Goal: Entertainment & Leisure: Consume media (video, audio)

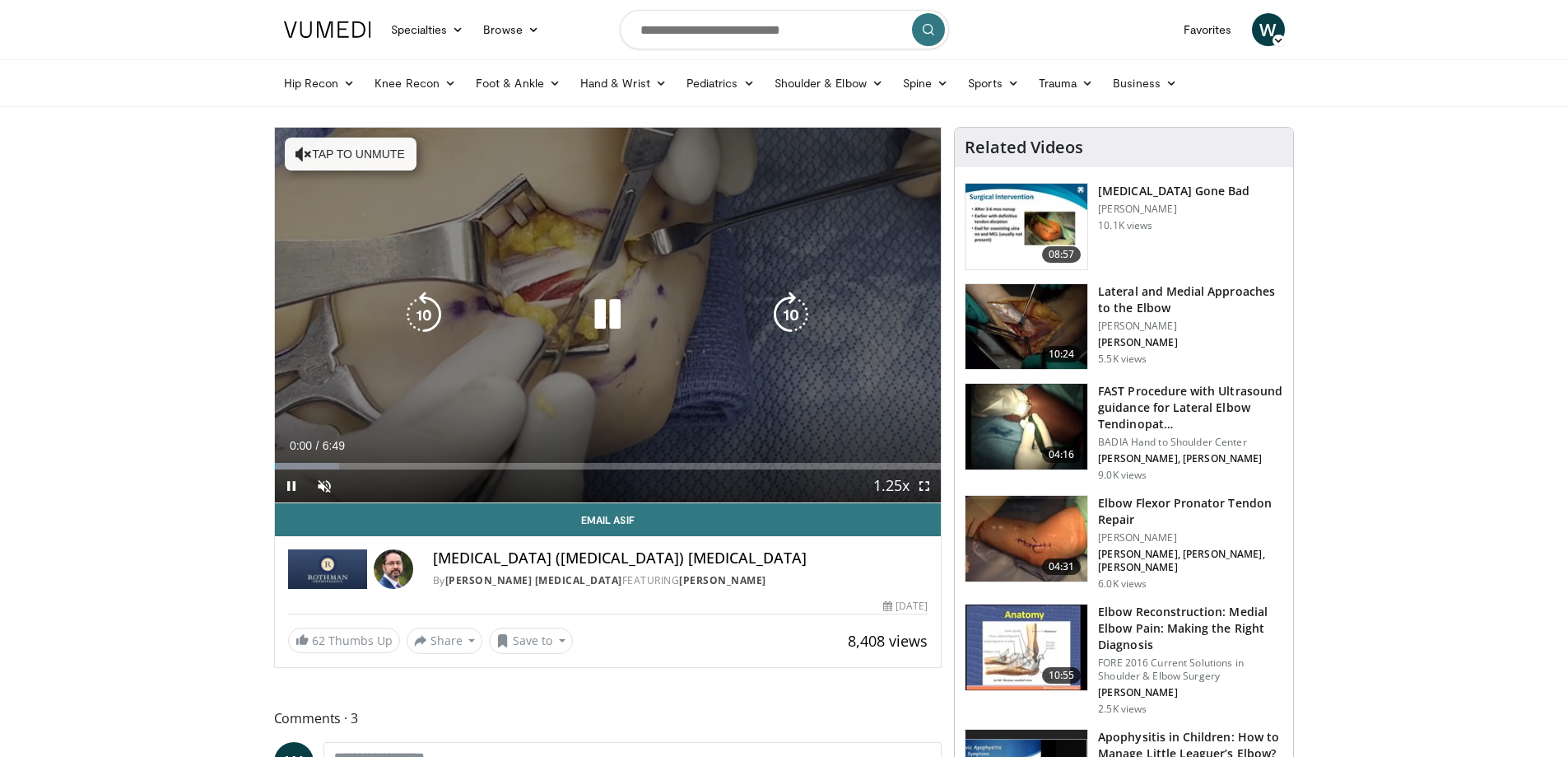
click at [350, 158] on button "Tap to unmute" at bounding box center [350, 153] width 131 height 33
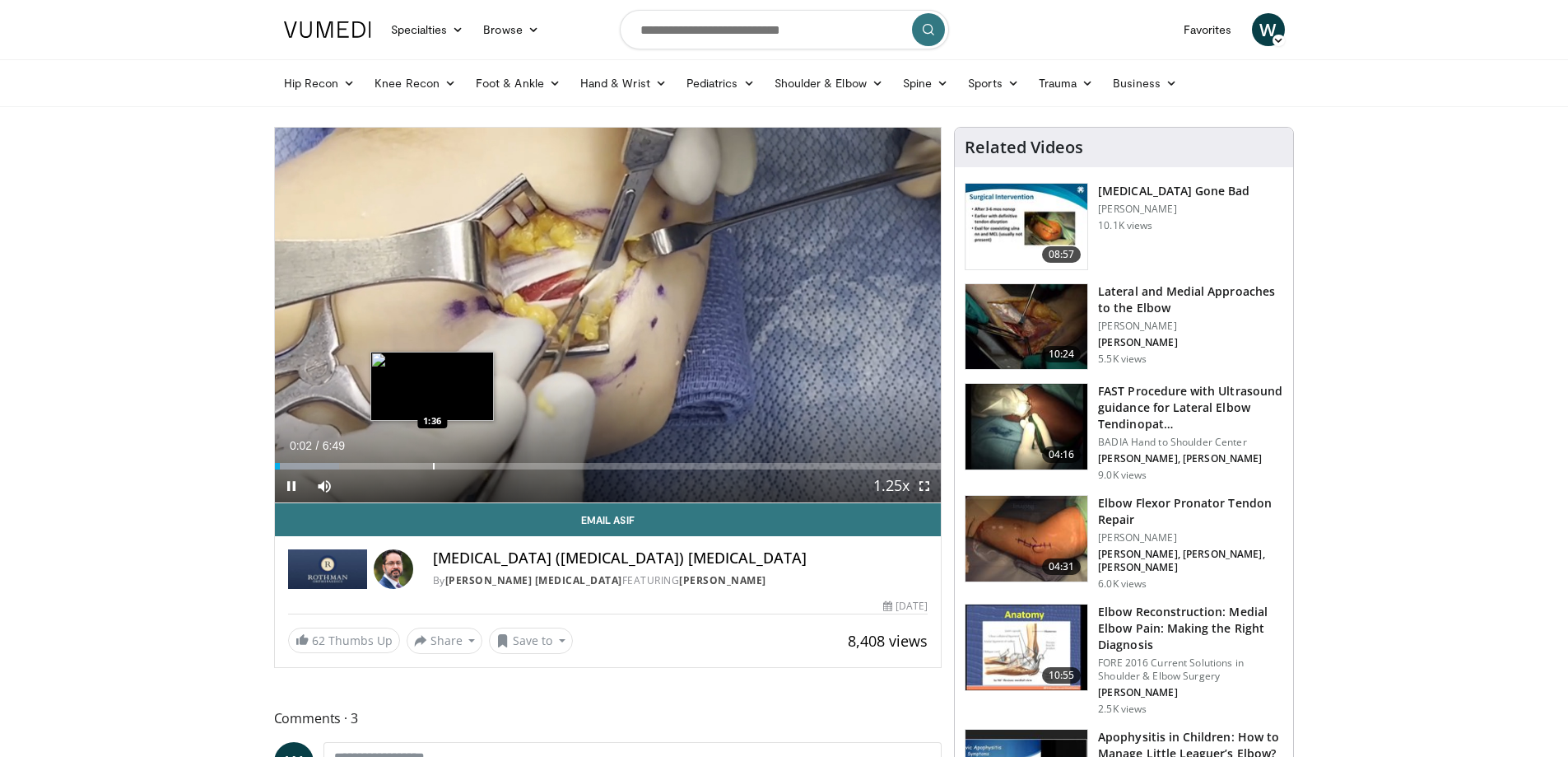
click at [432, 454] on div "Loaded : 9.75% 0:03 1:36" at bounding box center [608, 462] width 667 height 16
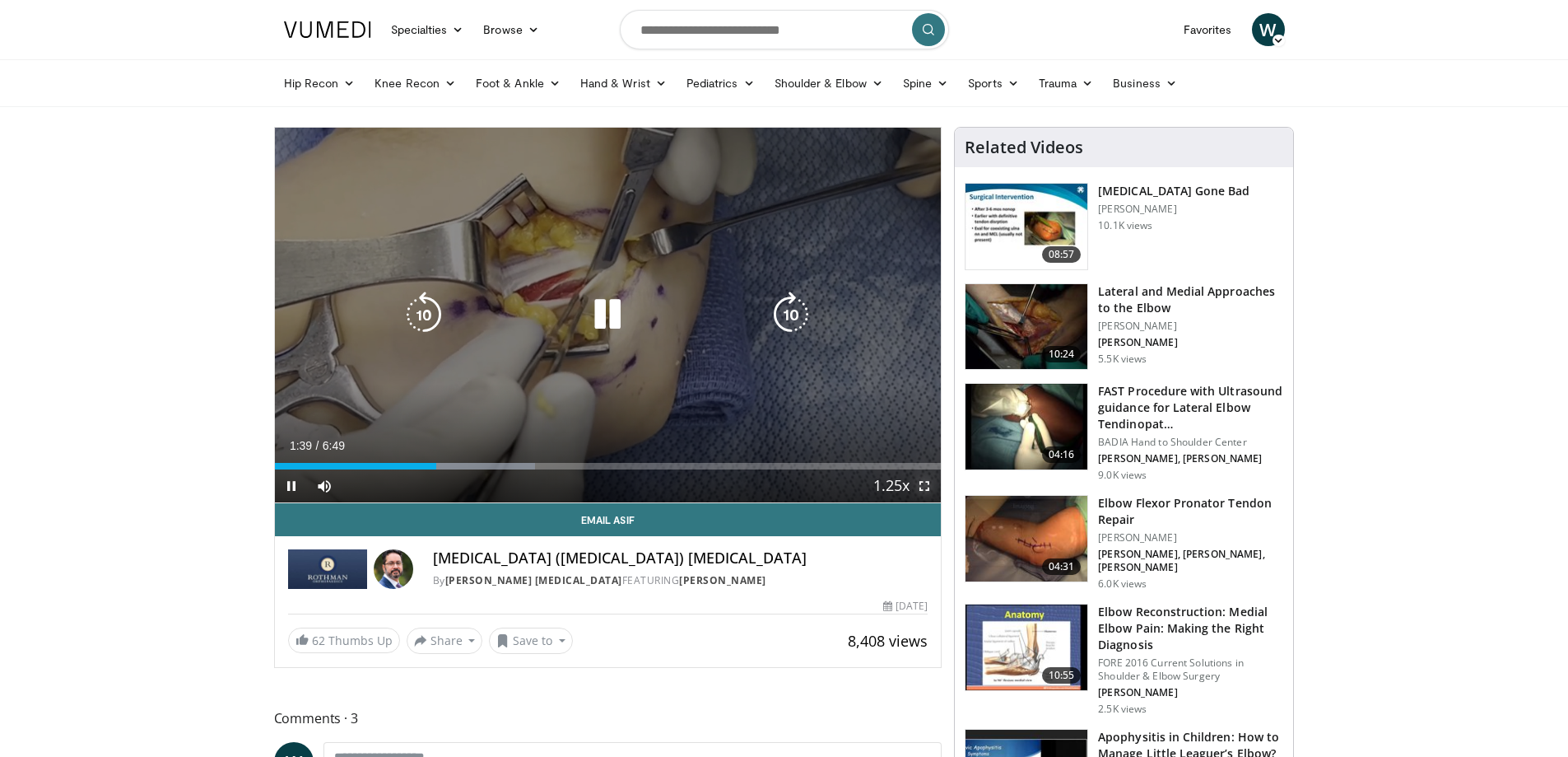
drag, startPoint x: 930, startPoint y: 481, endPoint x: 926, endPoint y: 583, distance: 102.1
click at [930, 482] on span "Video Player" at bounding box center [924, 485] width 33 height 33
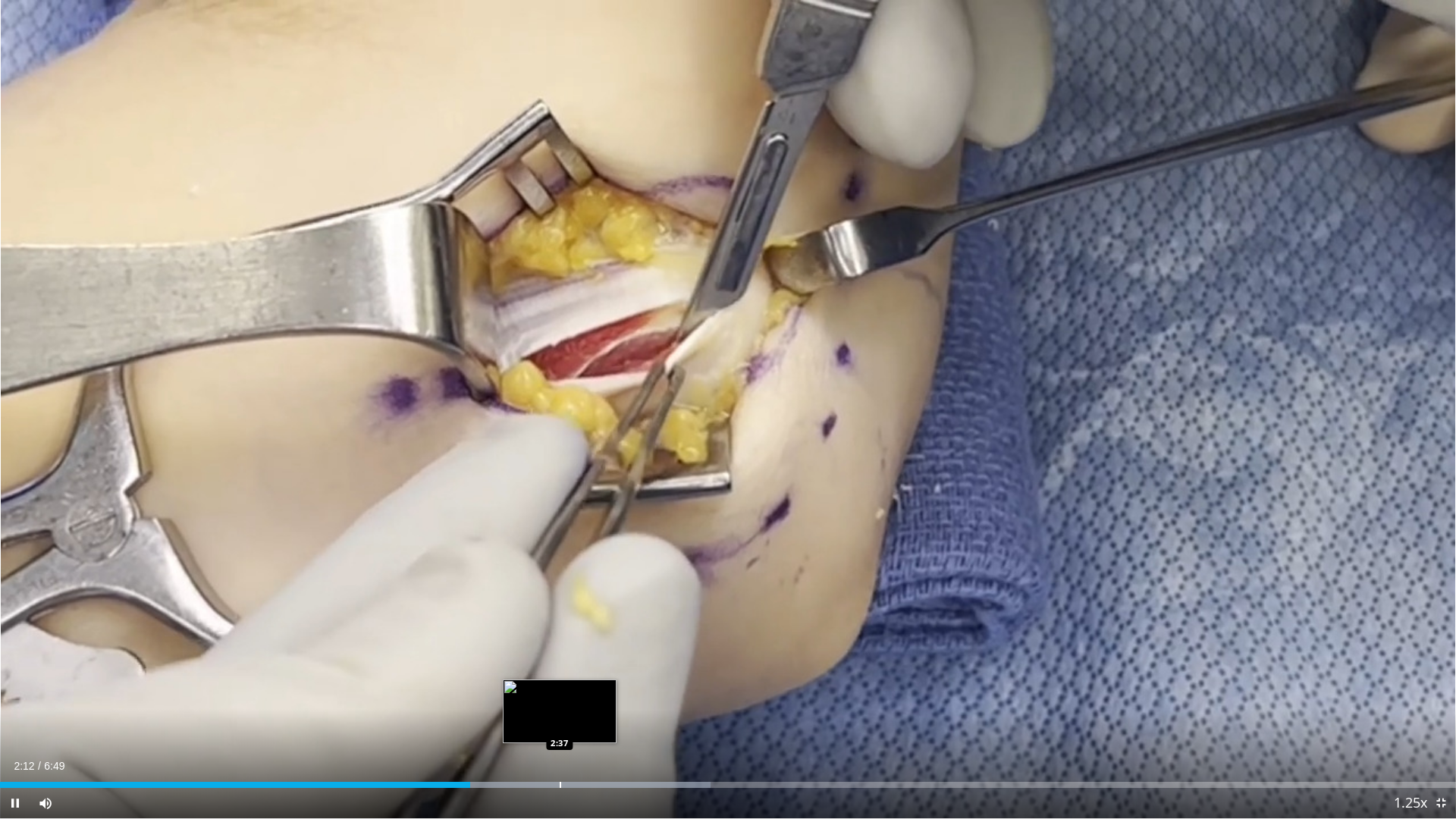
click at [561, 696] on div "Loaded : 48.80% 2:12 2:37" at bounding box center [728, 780] width 1456 height 15
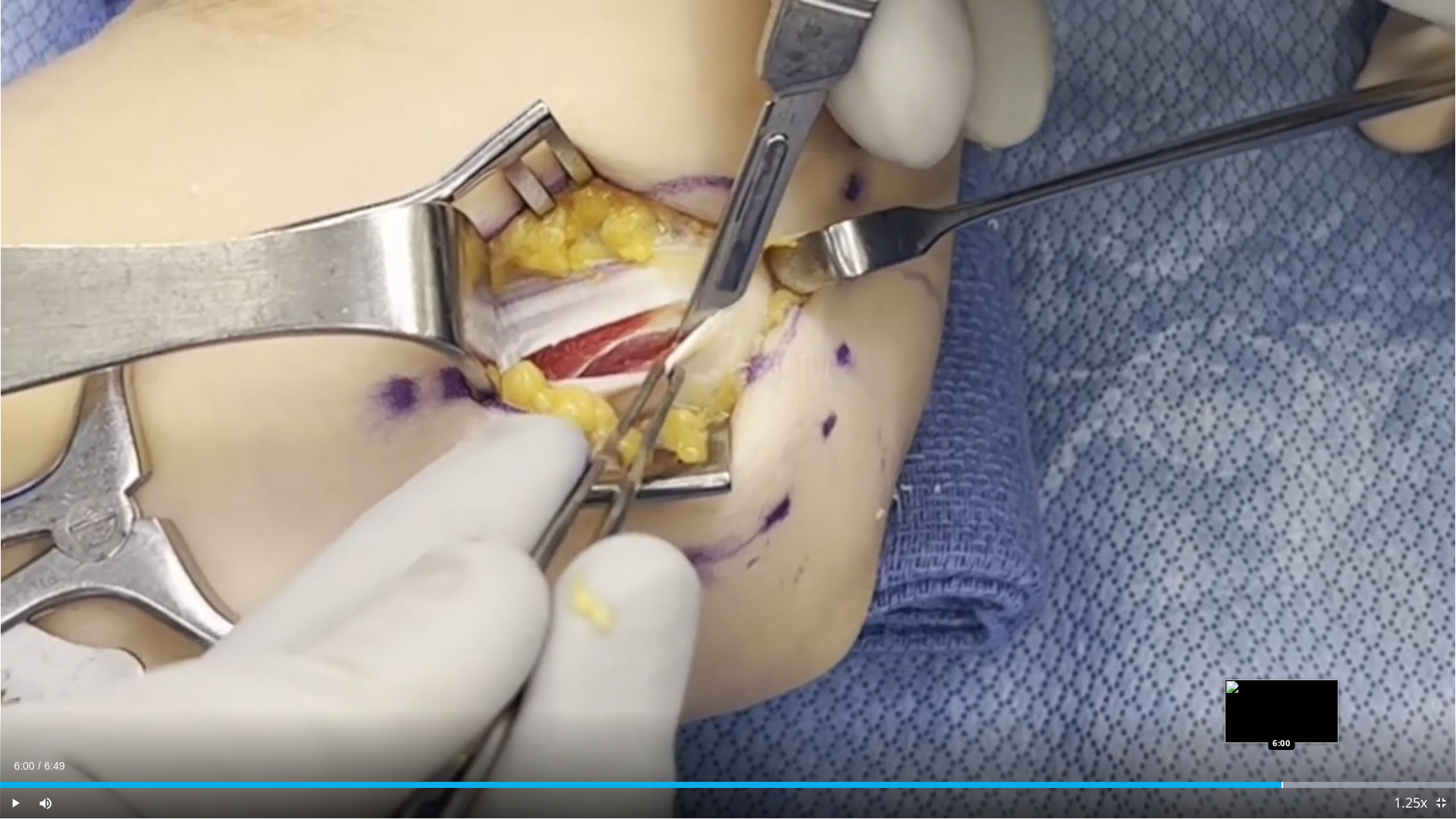
click at [1282, 696] on div "Loaded : 100.00% 5:45 6:00" at bounding box center [728, 780] width 1456 height 15
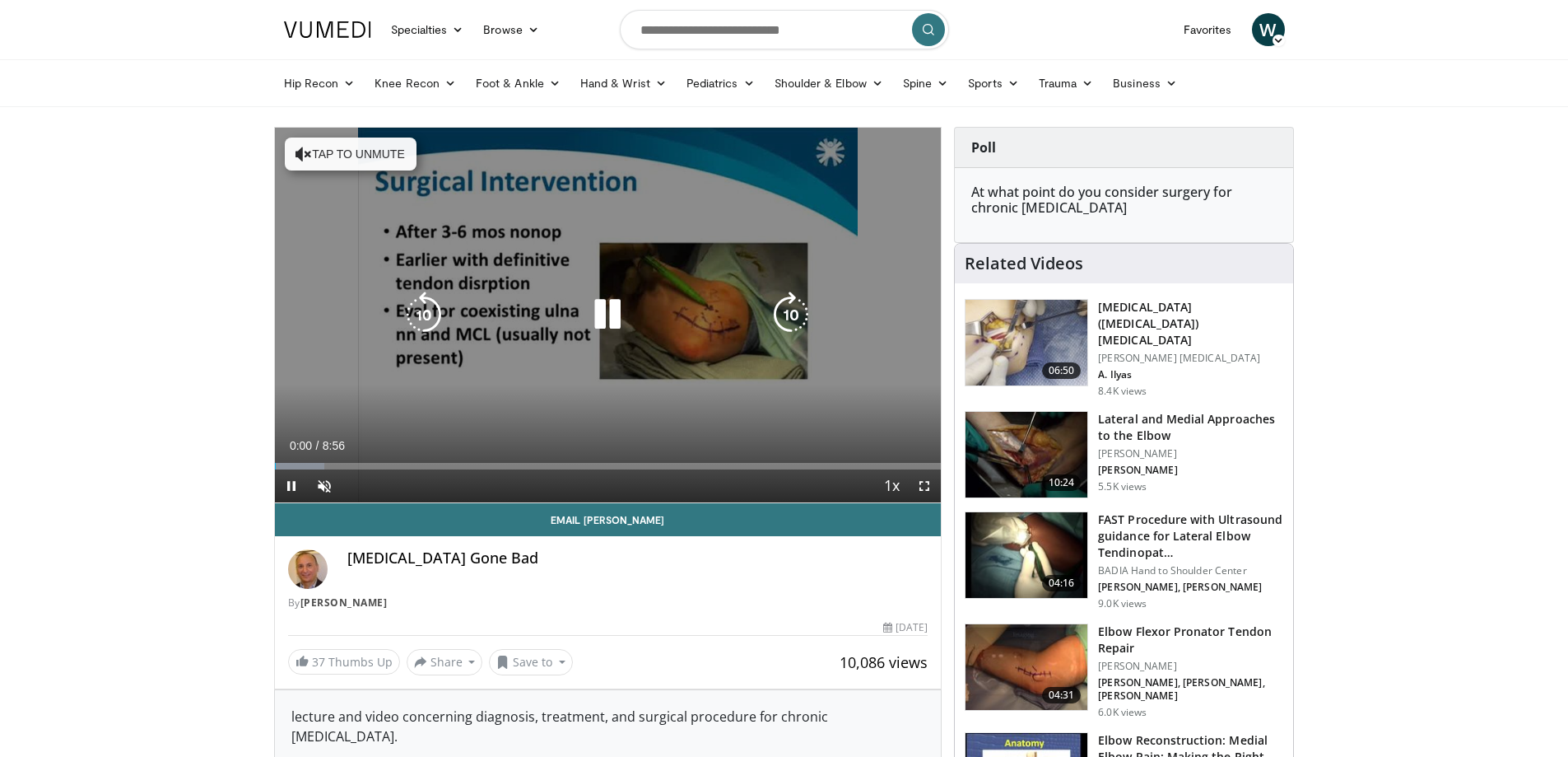
click at [409, 164] on button "Tap to unmute" at bounding box center [350, 153] width 131 height 33
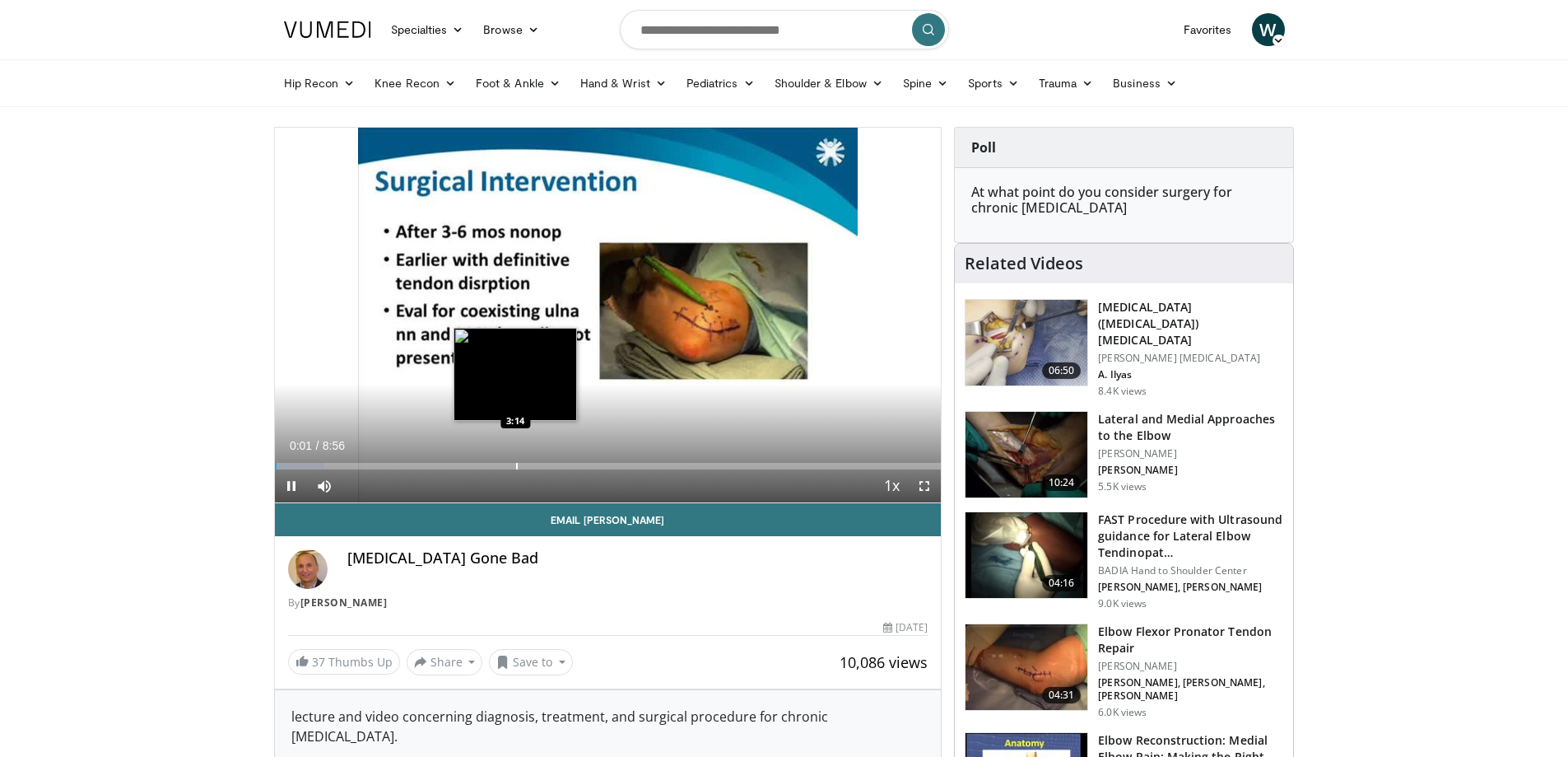
click at [516, 465] on div "Progress Bar" at bounding box center [517, 466] width 2 height 7
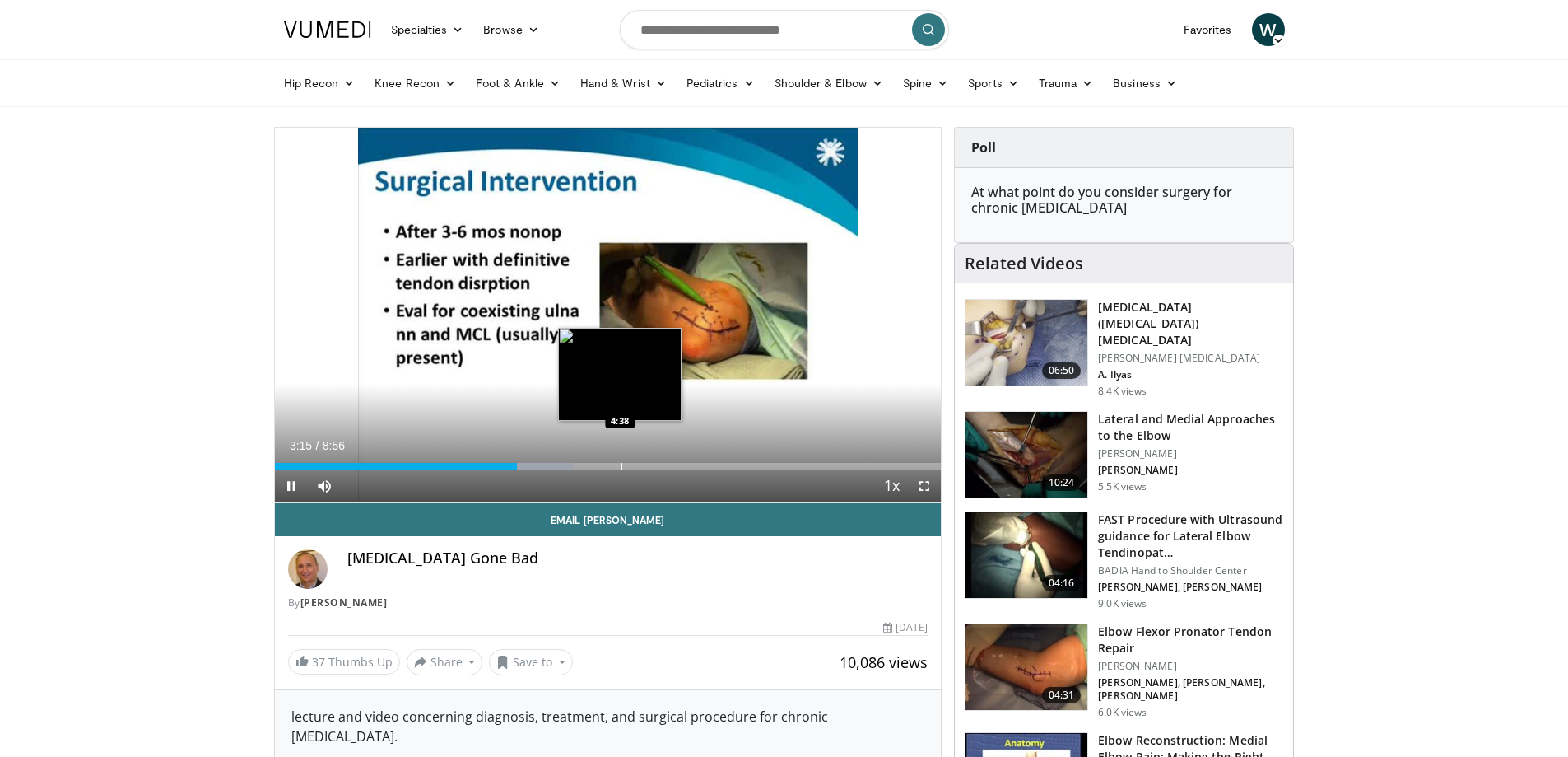
click at [620, 455] on div "Loaded : 44.77% 3:15 4:38" at bounding box center [608, 462] width 667 height 16
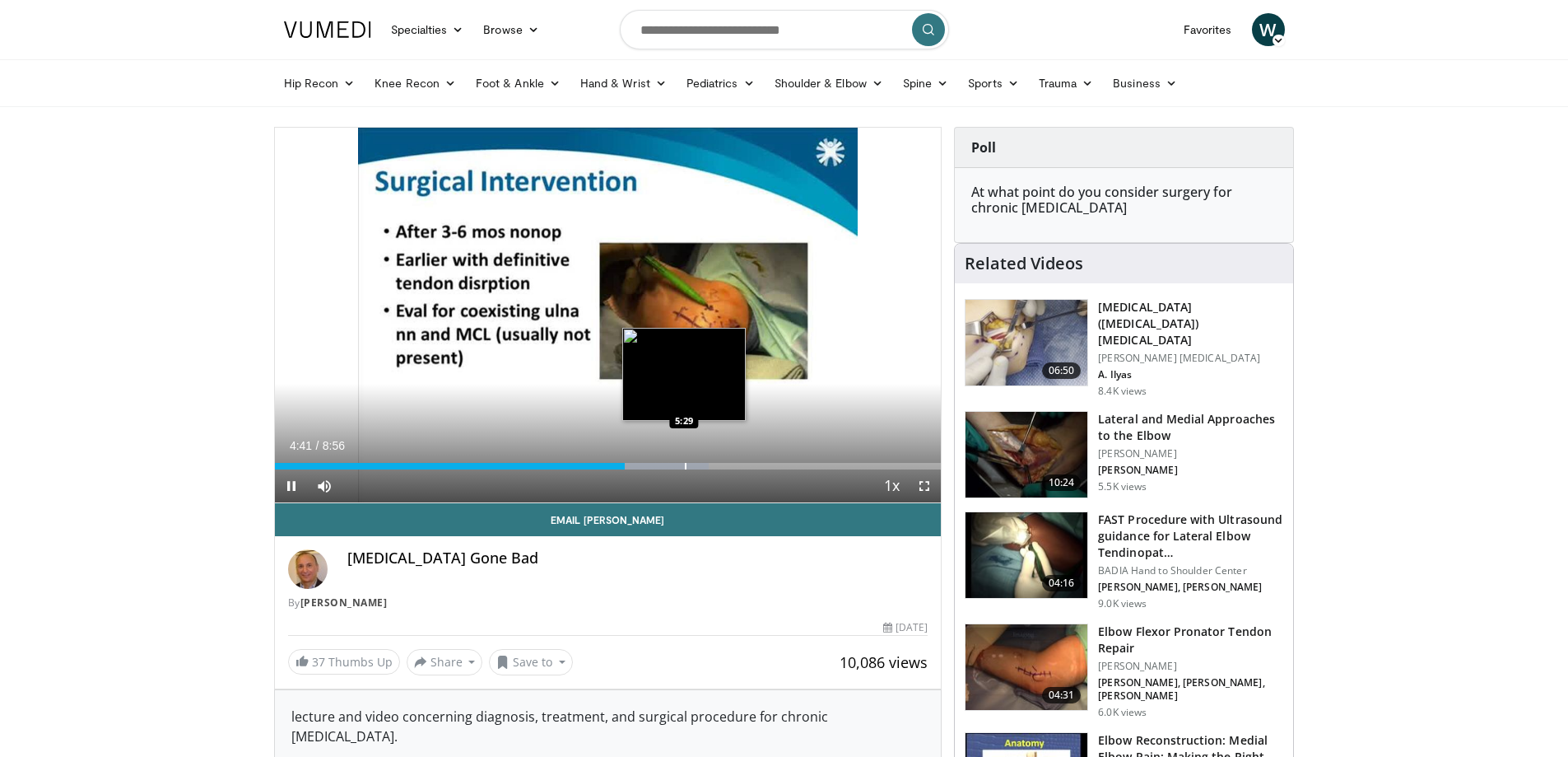
click at [686, 463] on div "Progress Bar" at bounding box center [686, 466] width 2 height 7
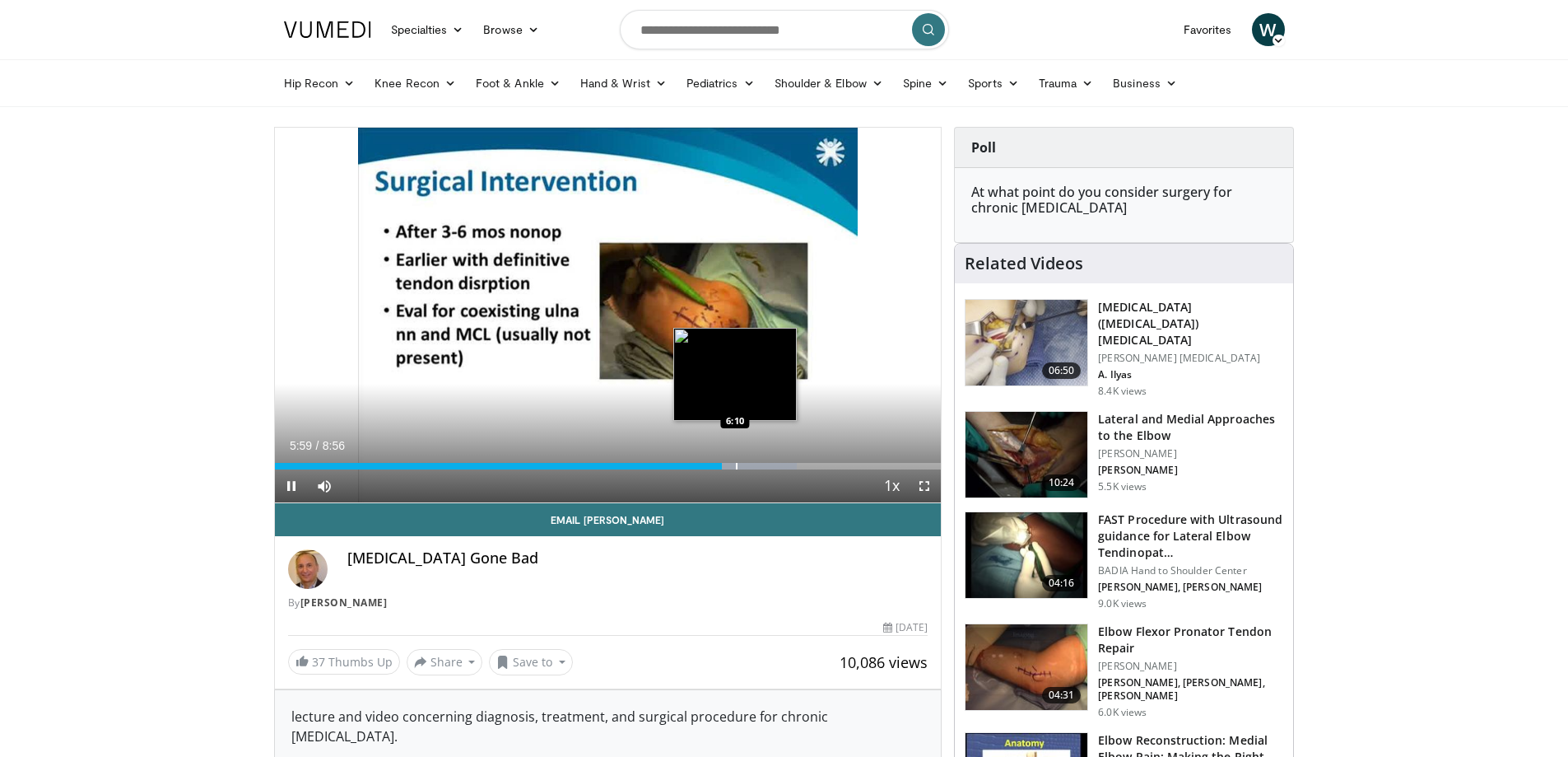
click at [736, 466] on div "Progress Bar" at bounding box center [737, 466] width 2 height 7
click at [763, 466] on div "Progress Bar" at bounding box center [764, 466] width 2 height 7
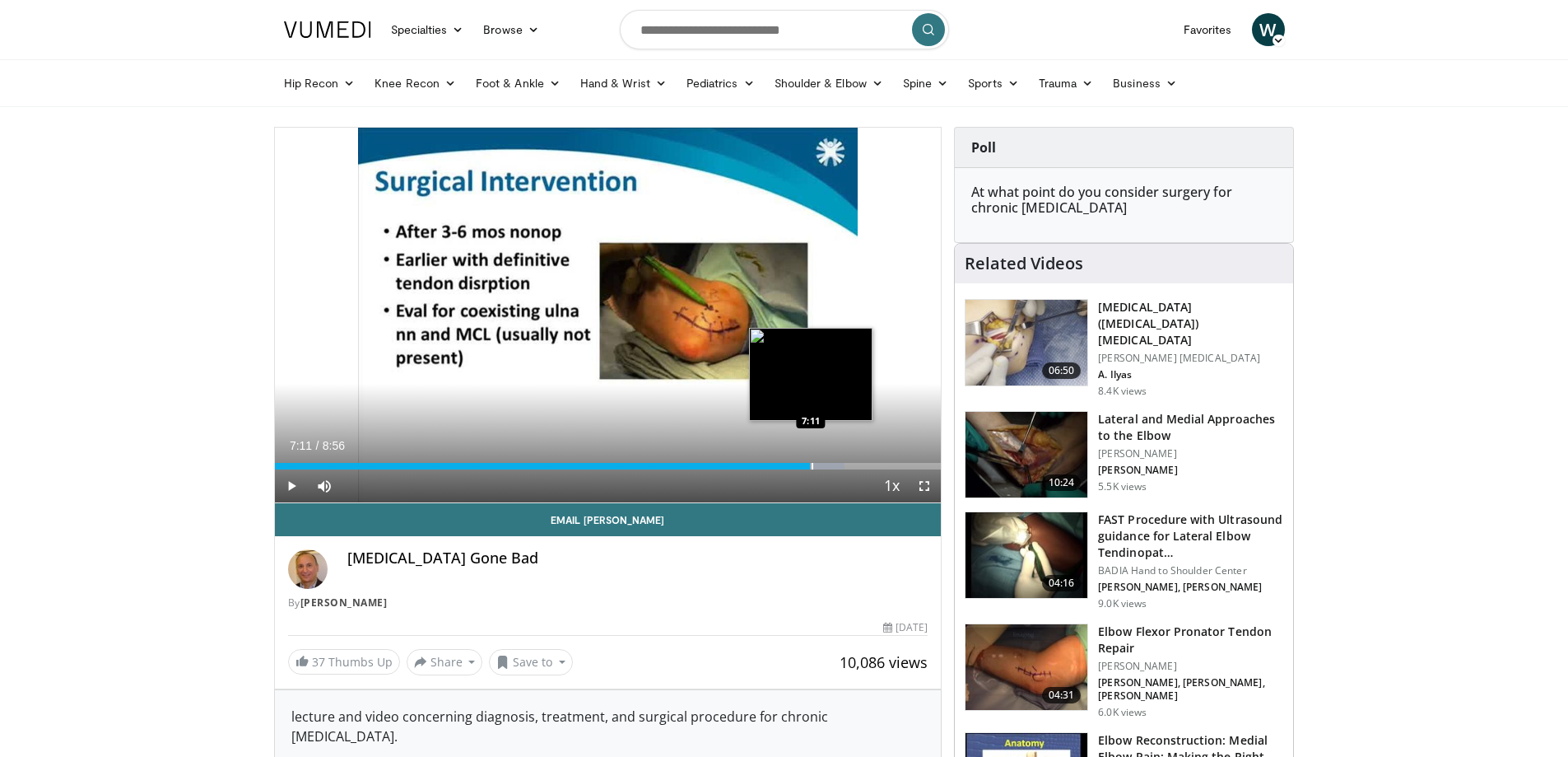
click at [811, 463] on div "Progress Bar" at bounding box center [812, 466] width 2 height 7
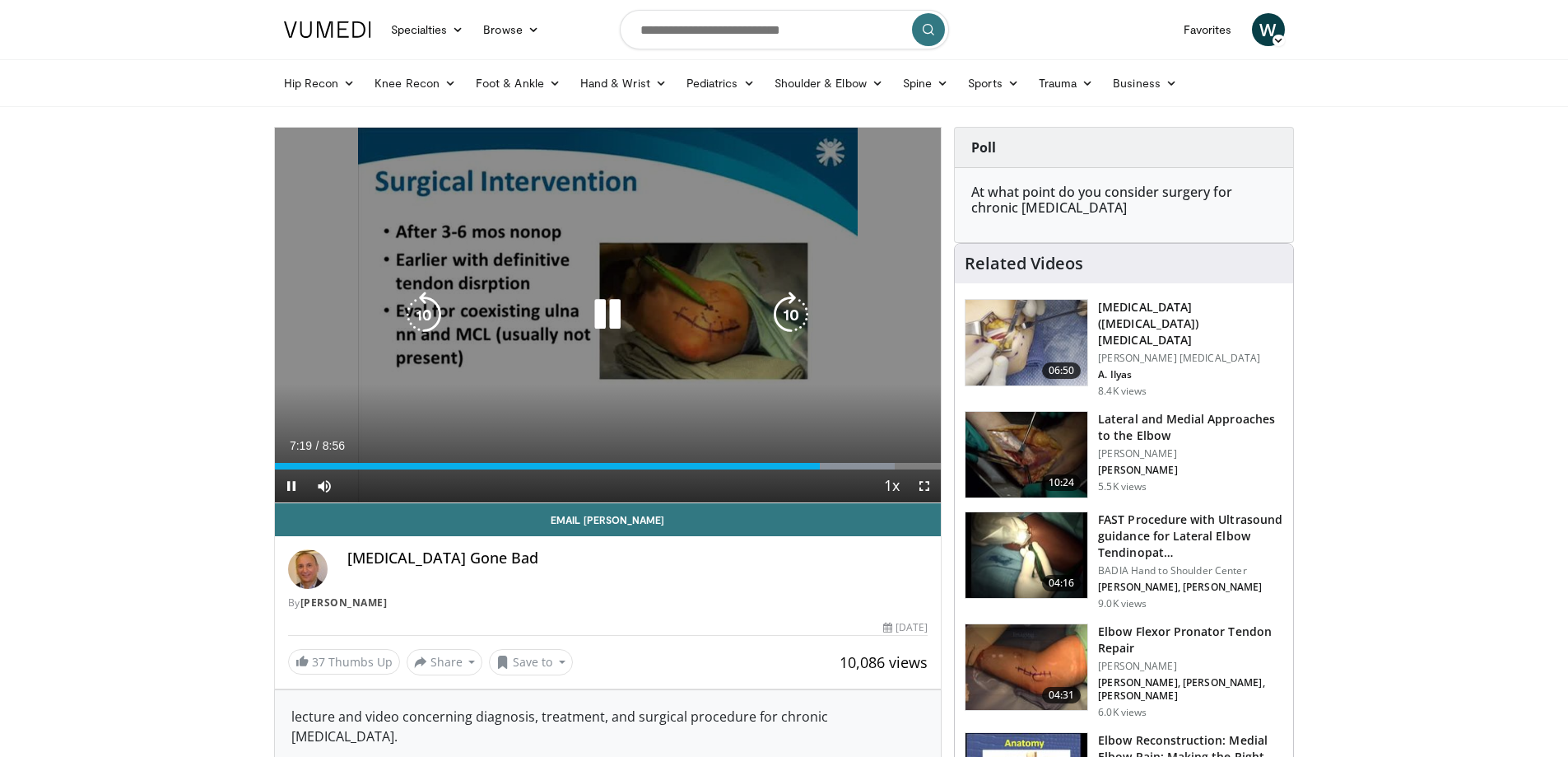
click at [610, 191] on div "10 seconds Tap to unmute" at bounding box center [608, 315] width 667 height 375
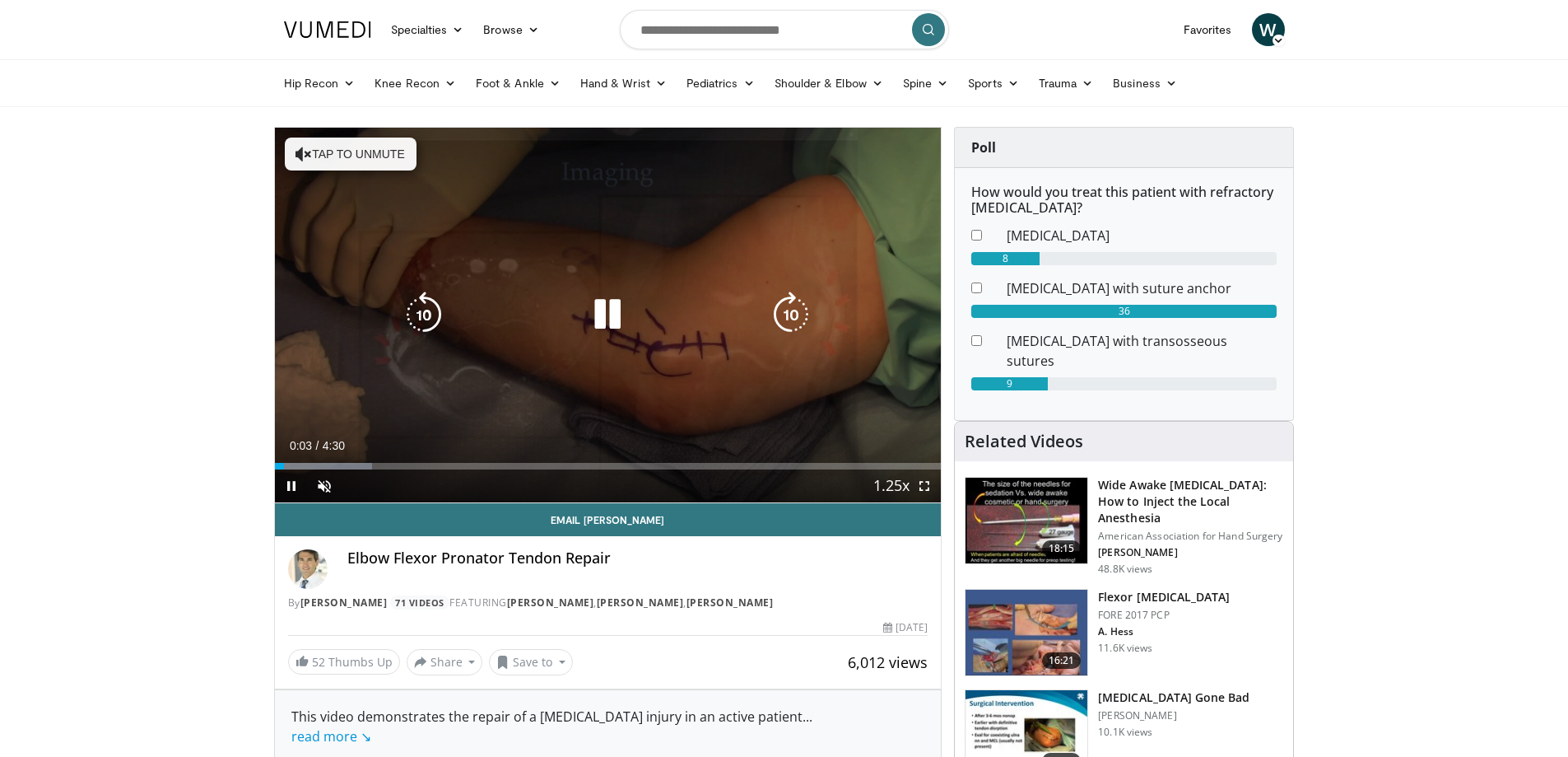
click at [353, 139] on button "Tap to unmute" at bounding box center [350, 153] width 131 height 33
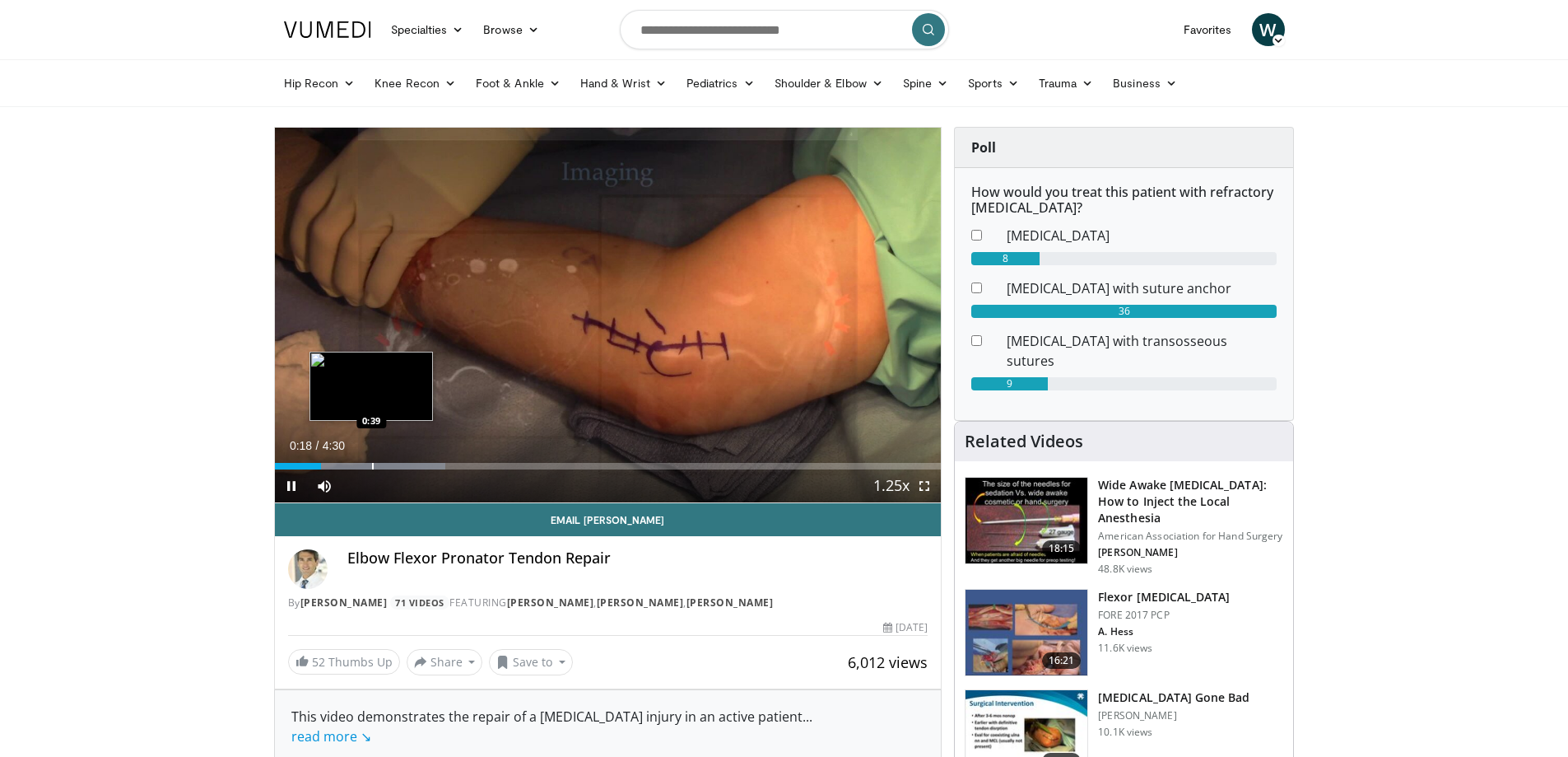
click at [373, 465] on div "Progress Bar" at bounding box center [373, 466] width 2 height 7
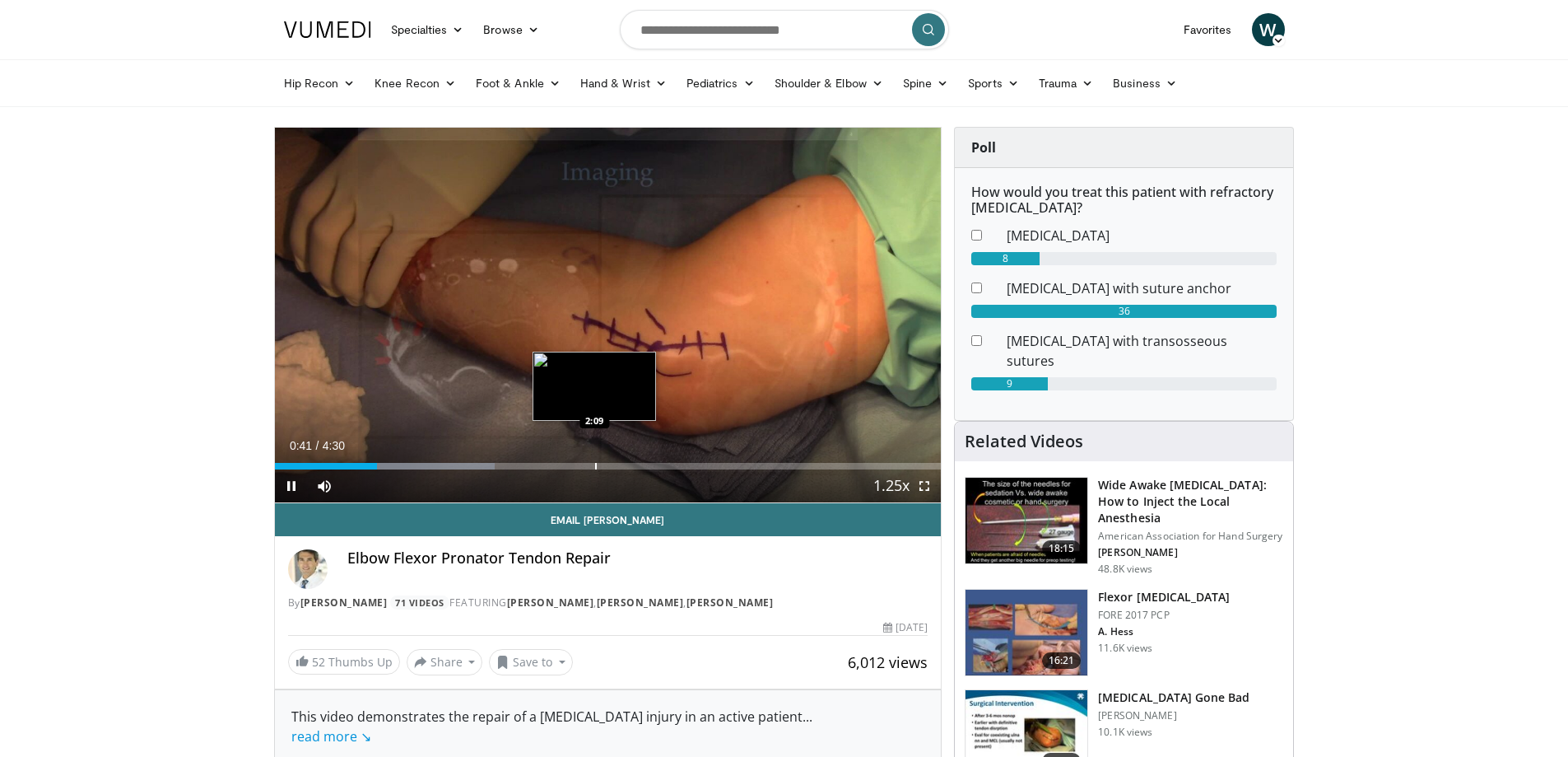
click at [595, 463] on div "Progress Bar" at bounding box center [596, 466] width 2 height 7
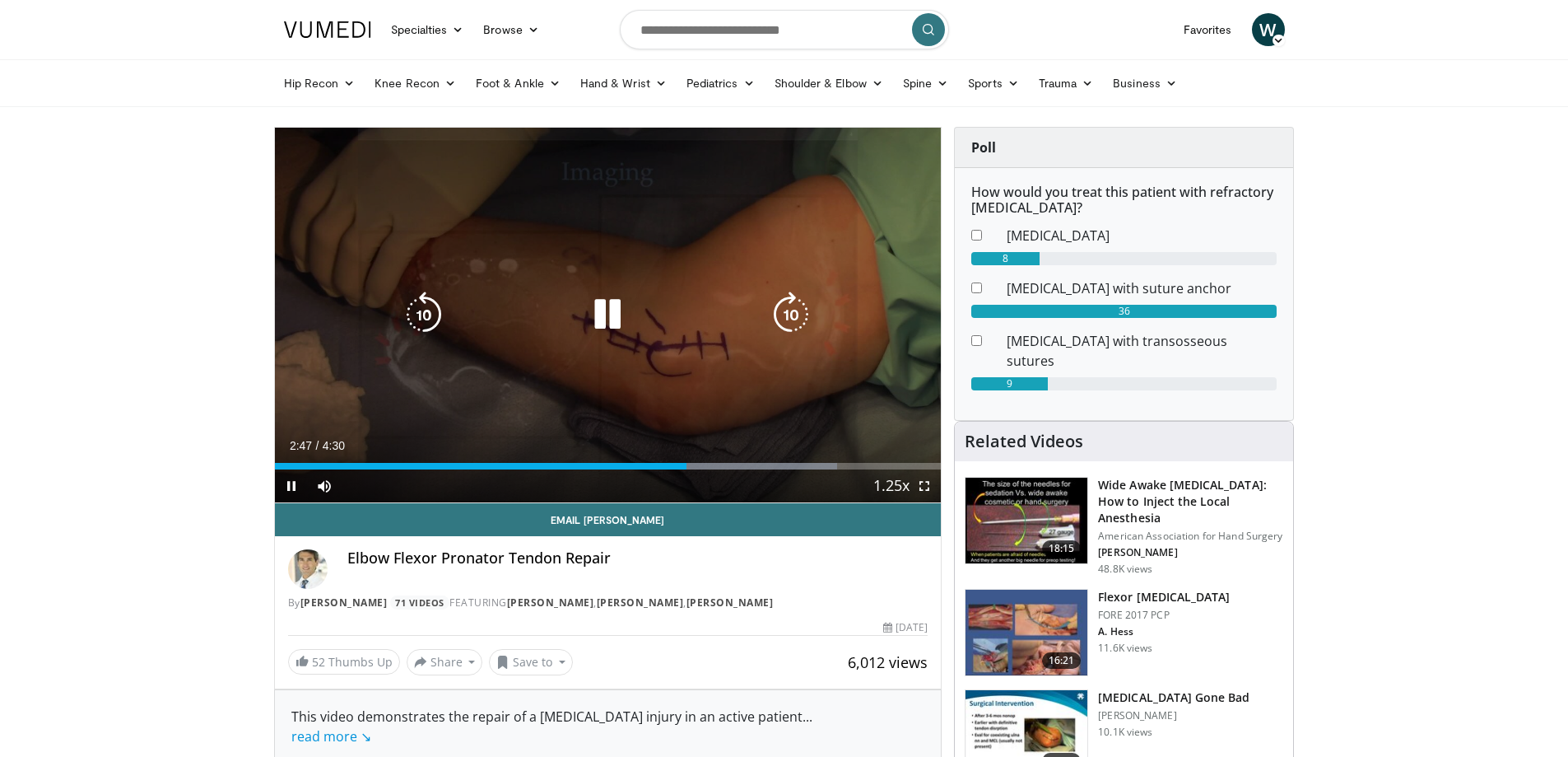
click at [599, 310] on icon "Video Player" at bounding box center [607, 315] width 46 height 46
